Goal: Task Accomplishment & Management: Use online tool/utility

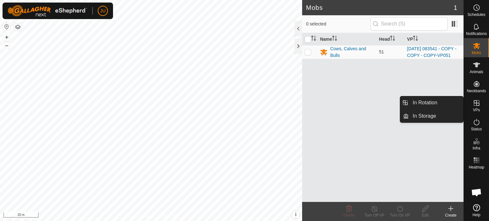
click at [476, 102] on icon at bounding box center [477, 103] width 8 height 8
click at [433, 100] on link "In Rotation" at bounding box center [436, 102] width 54 height 13
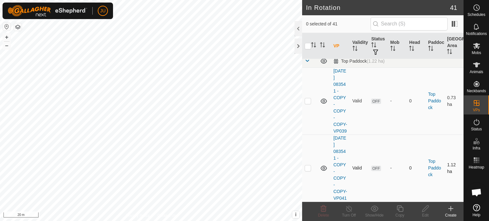
scroll to position [2967, 0]
click at [310, 24] on p-checkbox at bounding box center [308, 20] width 6 height 5
checkbox input "true"
click at [400, 207] on icon at bounding box center [400, 209] width 8 height 8
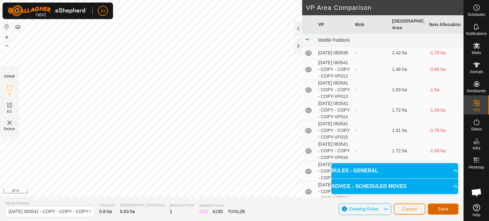
click at [443, 207] on span "Save" at bounding box center [443, 209] width 11 height 5
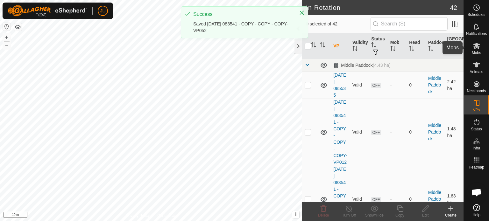
click at [475, 44] on icon at bounding box center [477, 46] width 8 height 8
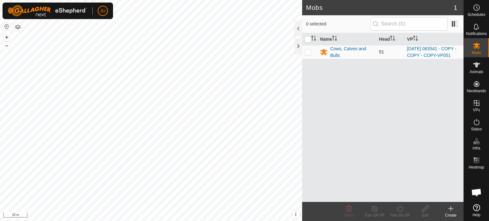
click at [307, 54] on p-checkbox at bounding box center [308, 51] width 6 height 5
checkbox input "true"
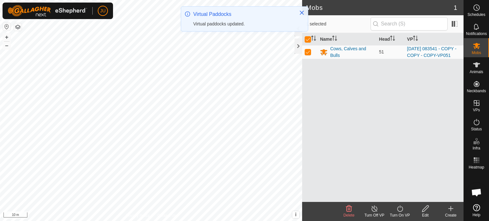
click at [400, 208] on icon at bounding box center [400, 209] width 8 height 8
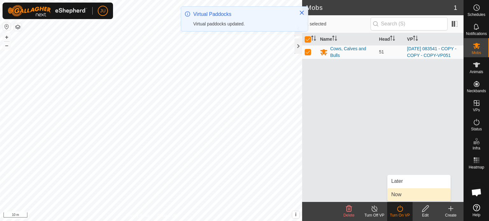
click at [400, 193] on link "Now" at bounding box center [418, 194] width 63 height 13
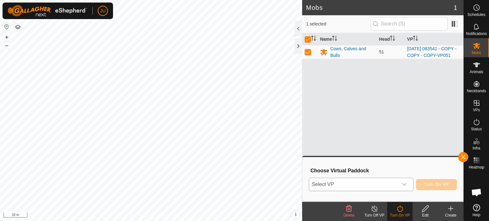
click at [399, 186] on div "dropdown trigger" at bounding box center [404, 184] width 13 height 13
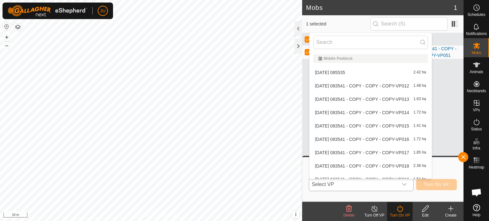
scroll to position [463, 0]
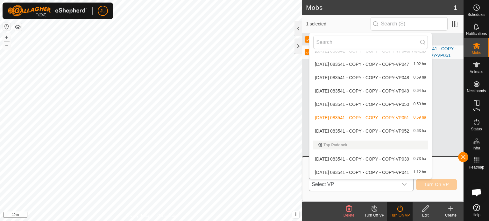
click at [379, 129] on li "[DATE] 083541 - COPY - COPY - COPY-VP052 0.63 ha" at bounding box center [370, 131] width 122 height 13
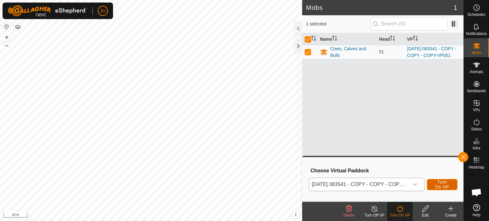
click at [445, 182] on span "Turn On VP" at bounding box center [442, 184] width 15 height 10
